Goal: Obtain resource: Download file/media

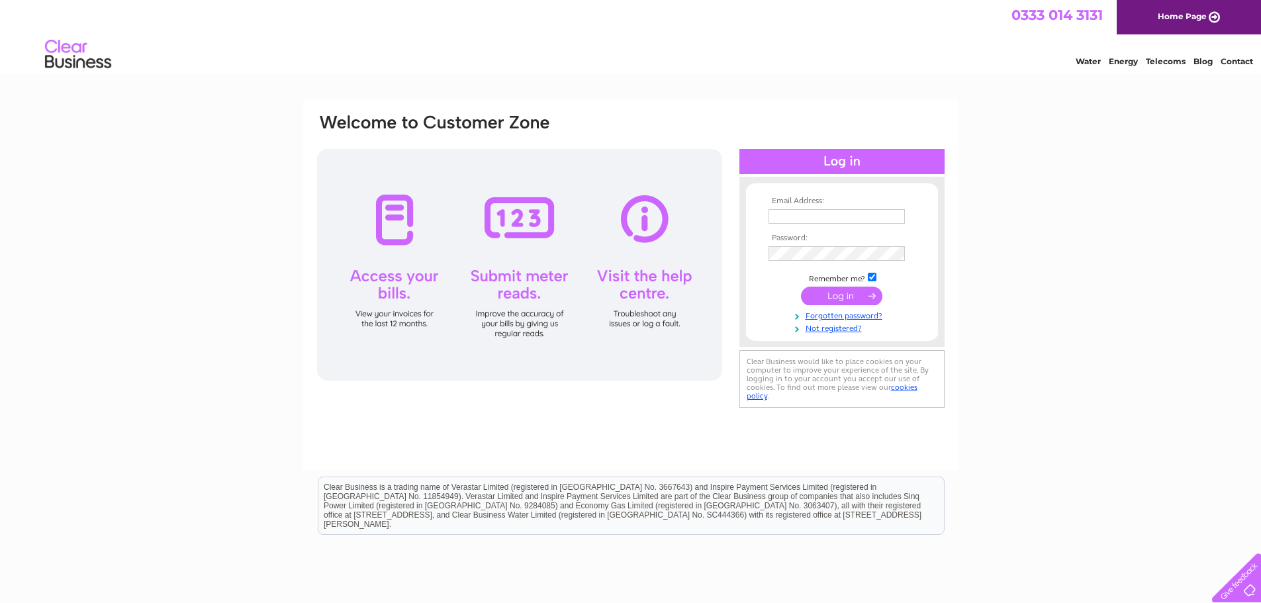
type input "[EMAIL_ADDRESS][DOMAIN_NAME]"
click at [844, 295] on input "submit" at bounding box center [841, 296] width 81 height 19
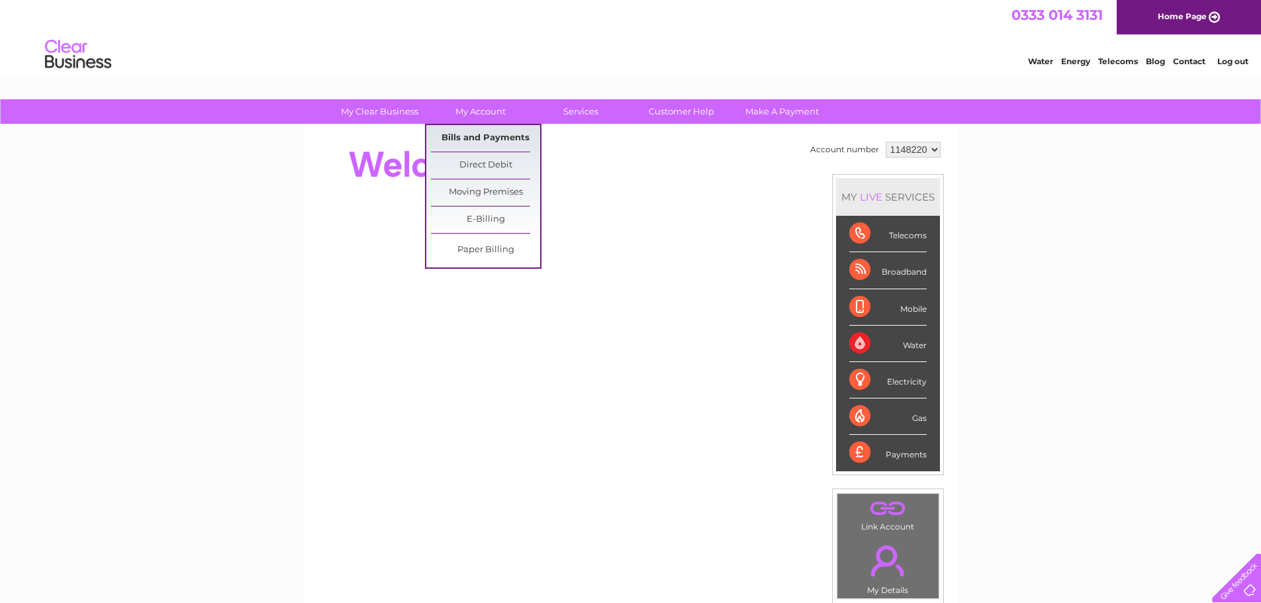
click at [469, 135] on link "Bills and Payments" at bounding box center [485, 138] width 109 height 26
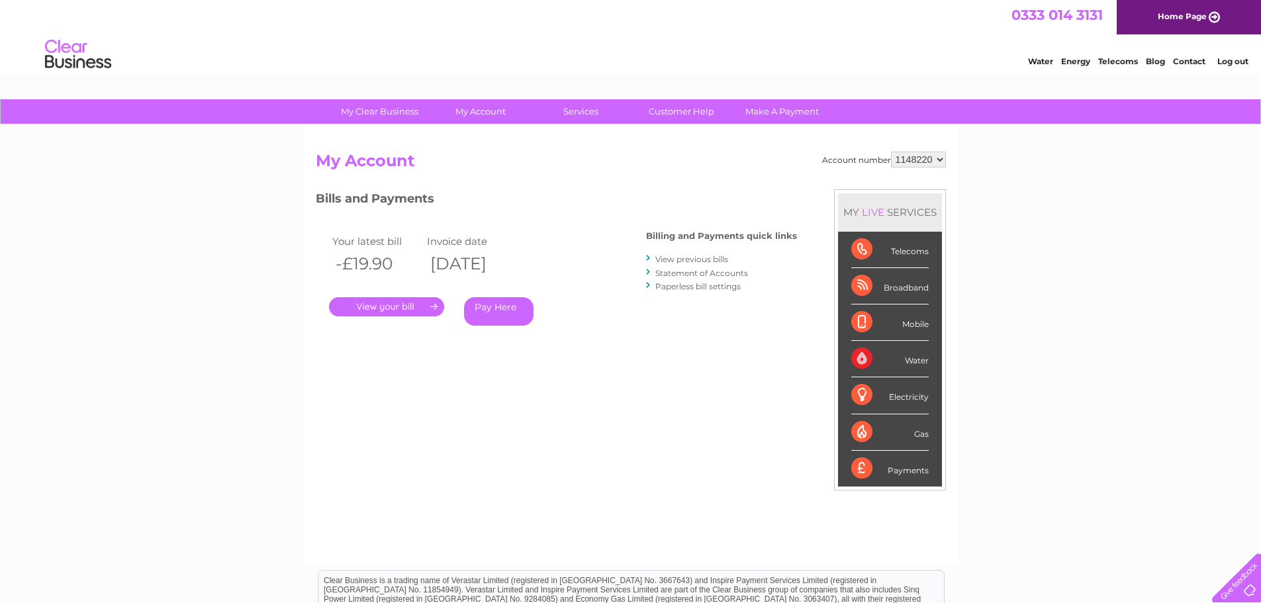
click at [387, 305] on link "." at bounding box center [386, 306] width 115 height 19
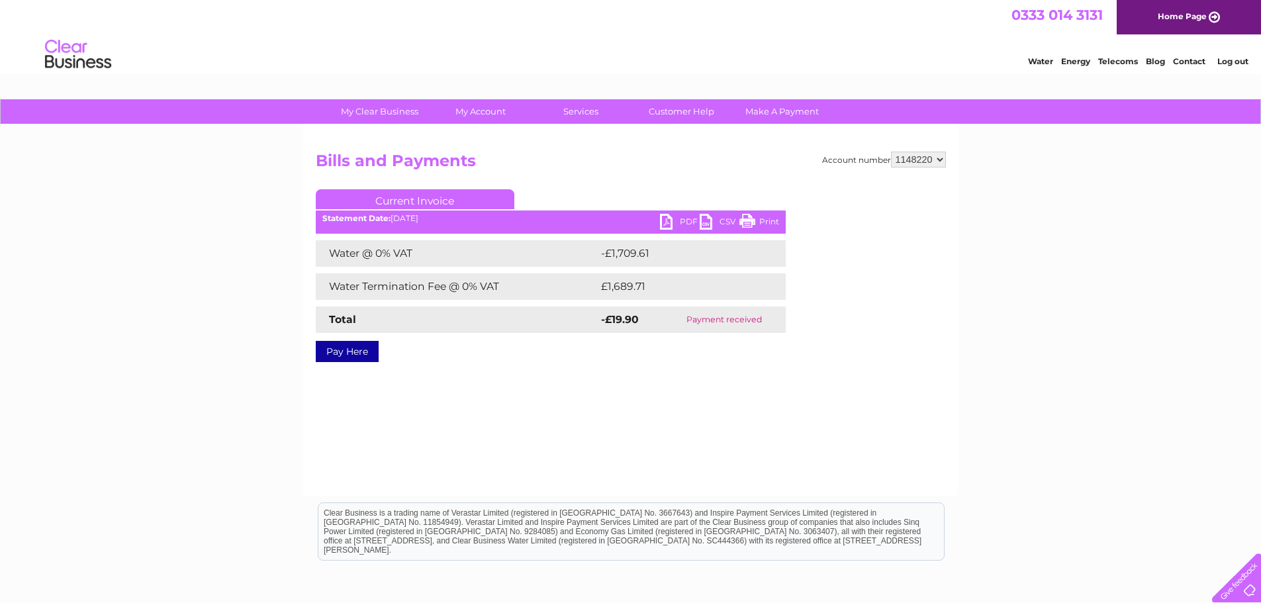
click at [682, 220] on link "PDF" at bounding box center [680, 223] width 40 height 19
click at [1233, 65] on link "Log out" at bounding box center [1232, 61] width 31 height 10
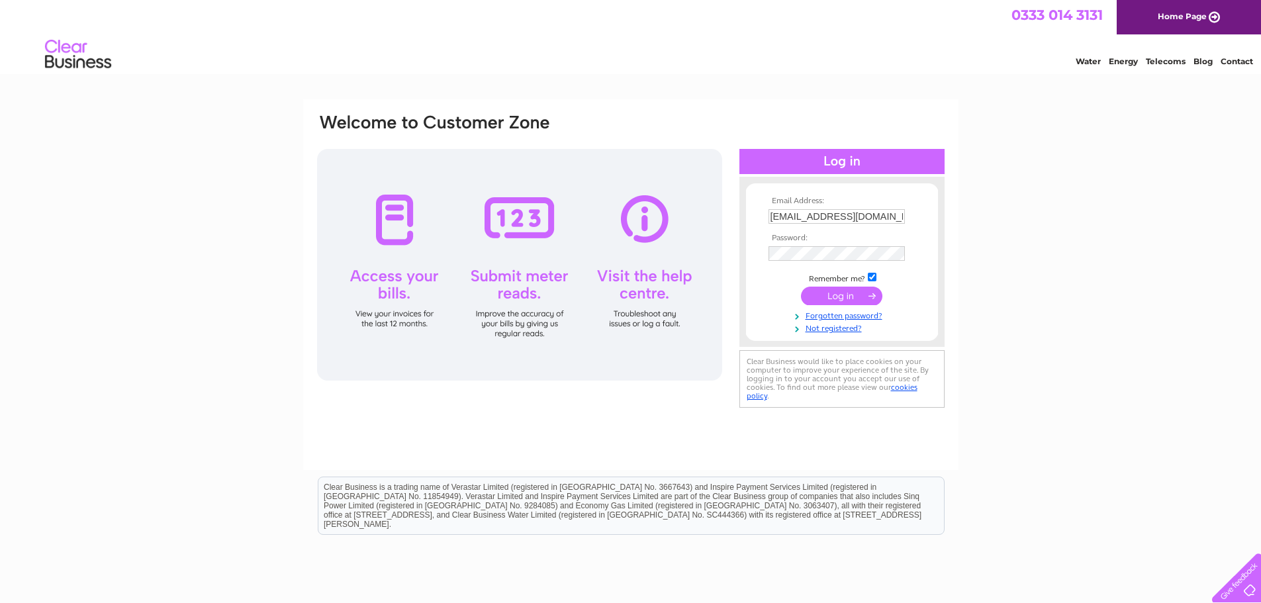
click at [897, 216] on input "accounts@hadfabltd.co.uk" at bounding box center [836, 216] width 136 height 15
type input "aidanbell@hadfabltd.co.uk"
click at [838, 298] on input "submit" at bounding box center [841, 296] width 81 height 19
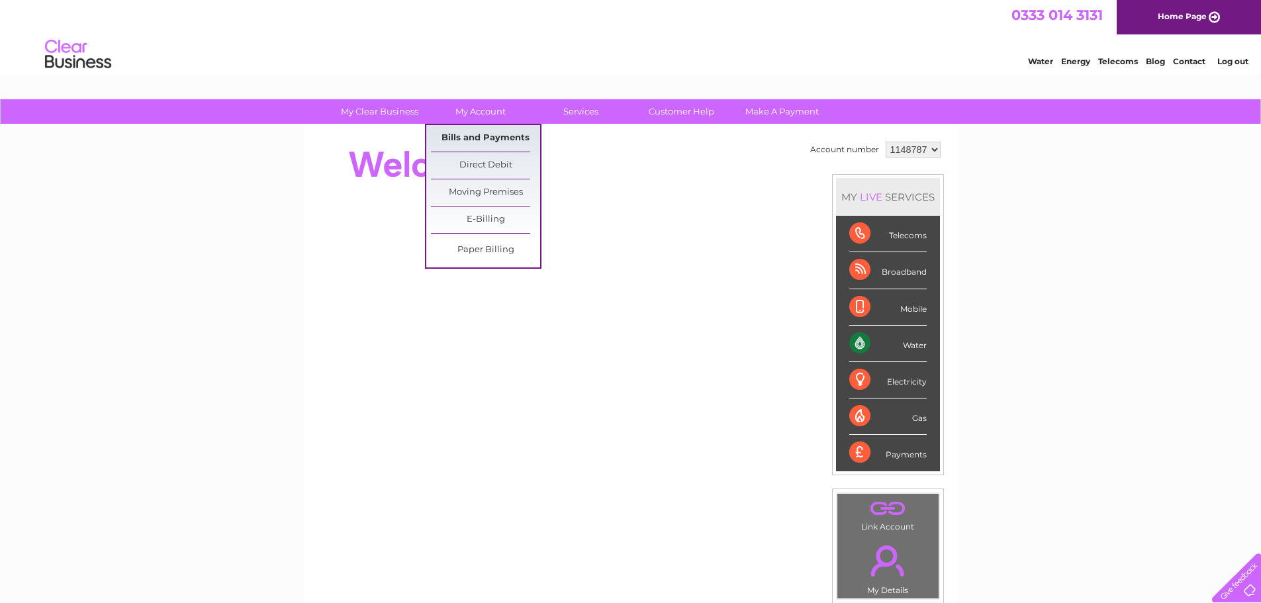
click at [486, 139] on link "Bills and Payments" at bounding box center [485, 138] width 109 height 26
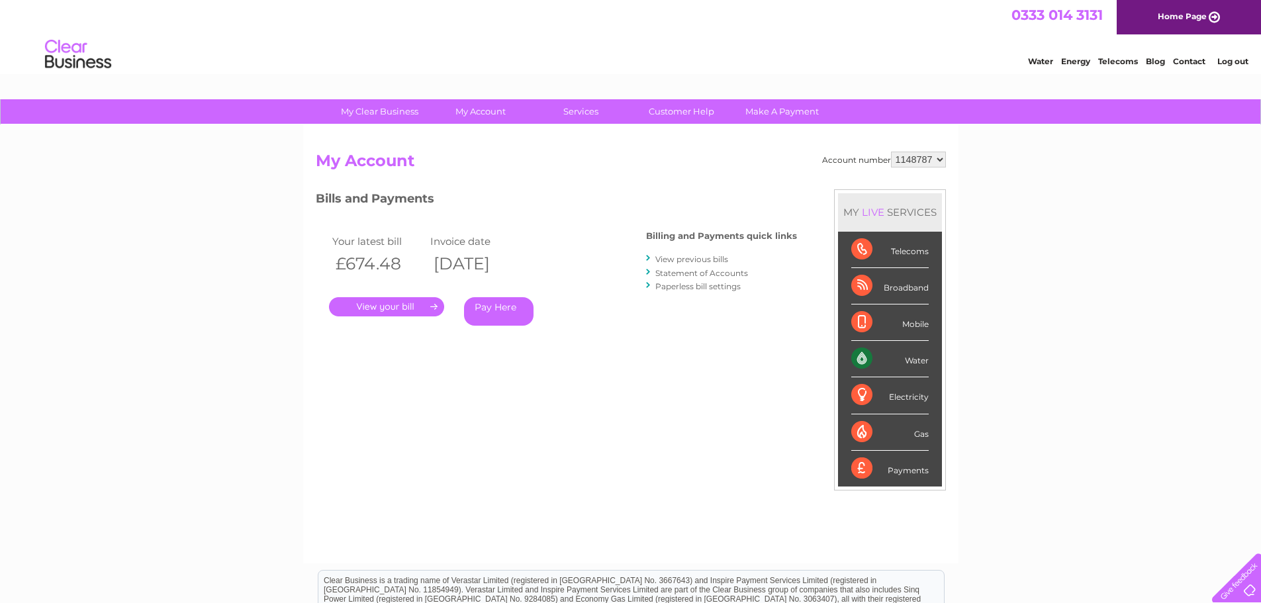
click at [373, 307] on link "." at bounding box center [386, 306] width 115 height 19
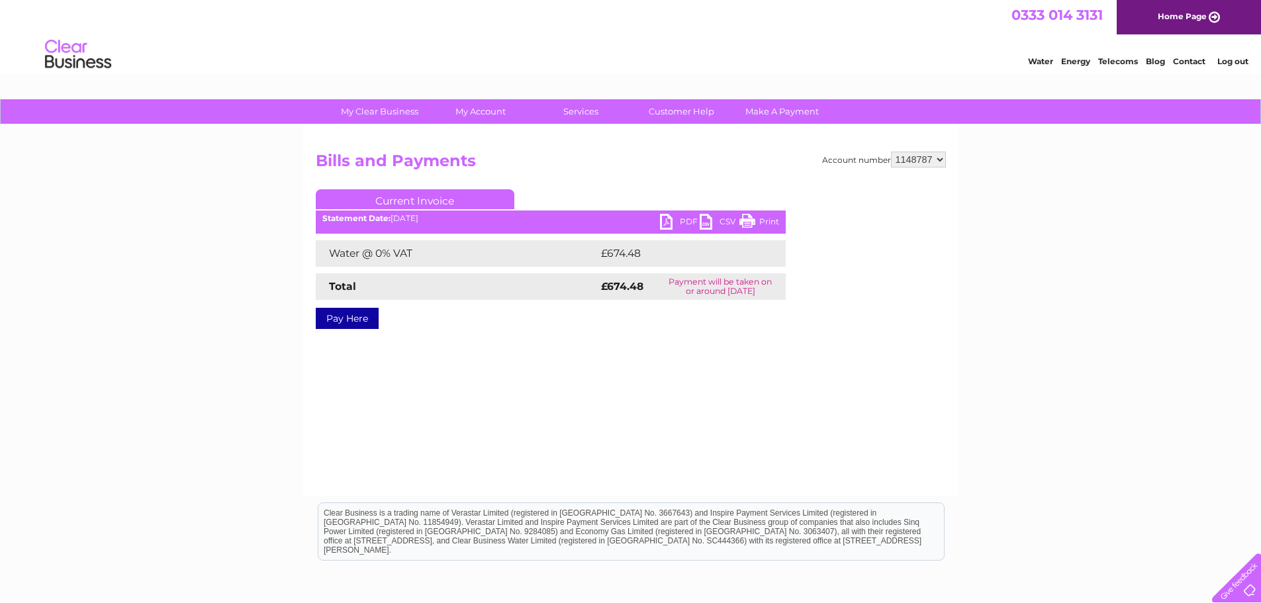
click at [686, 220] on link "PDF" at bounding box center [680, 223] width 40 height 19
click at [1236, 62] on link "Log out" at bounding box center [1232, 61] width 31 height 10
